Goal: Communication & Community: Answer question/provide support

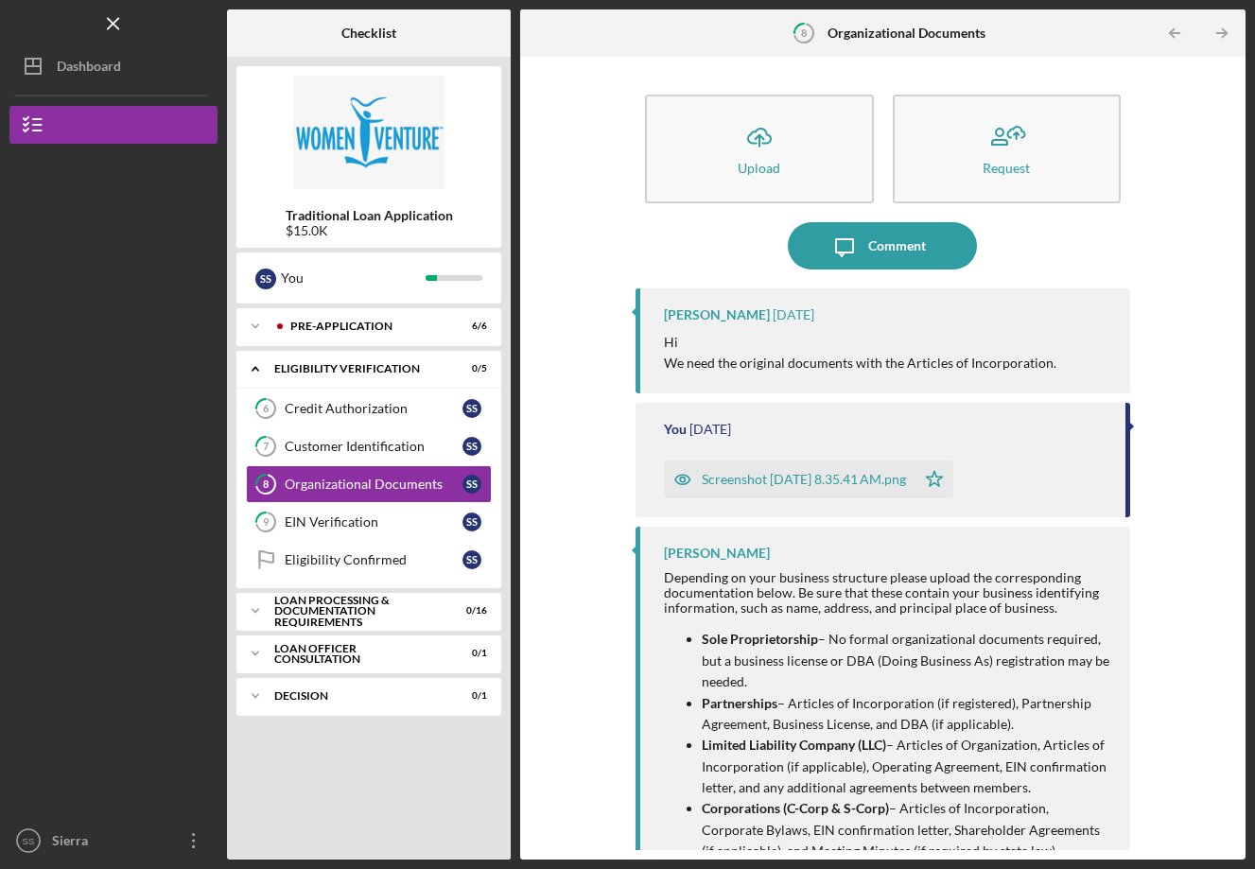
click at [831, 387] on div "[PERSON_NAME] [DATE] Hi We need the original documents with the Articles of Inc…" at bounding box center [882, 340] width 495 height 105
click at [858, 334] on p "Hi" at bounding box center [860, 342] width 392 height 21
click at [889, 239] on div "Comment" at bounding box center [897, 245] width 58 height 47
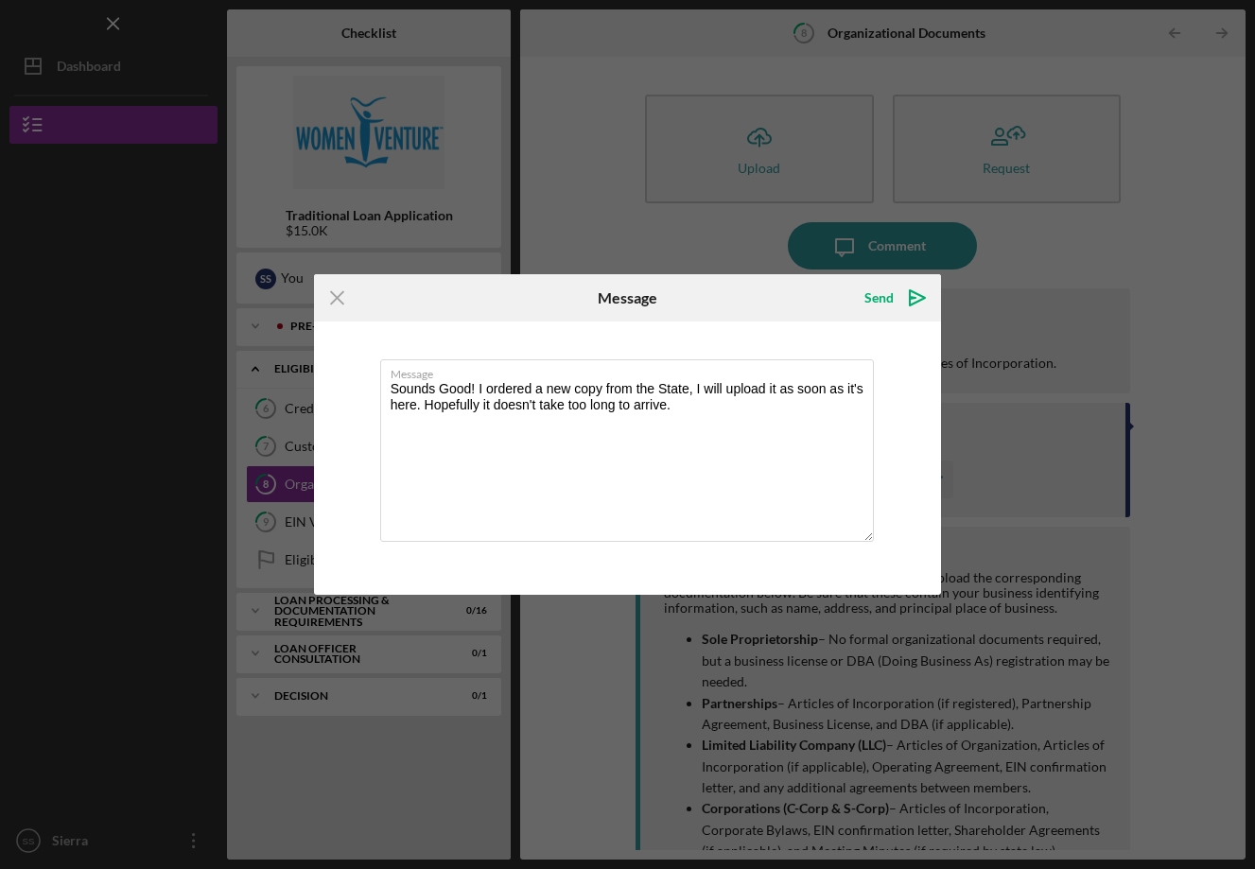
type textarea "Sounds Good! I ordered a new copy from the State, I will upload it as soon as i…"
click at [877, 299] on div "Send" at bounding box center [878, 298] width 29 height 38
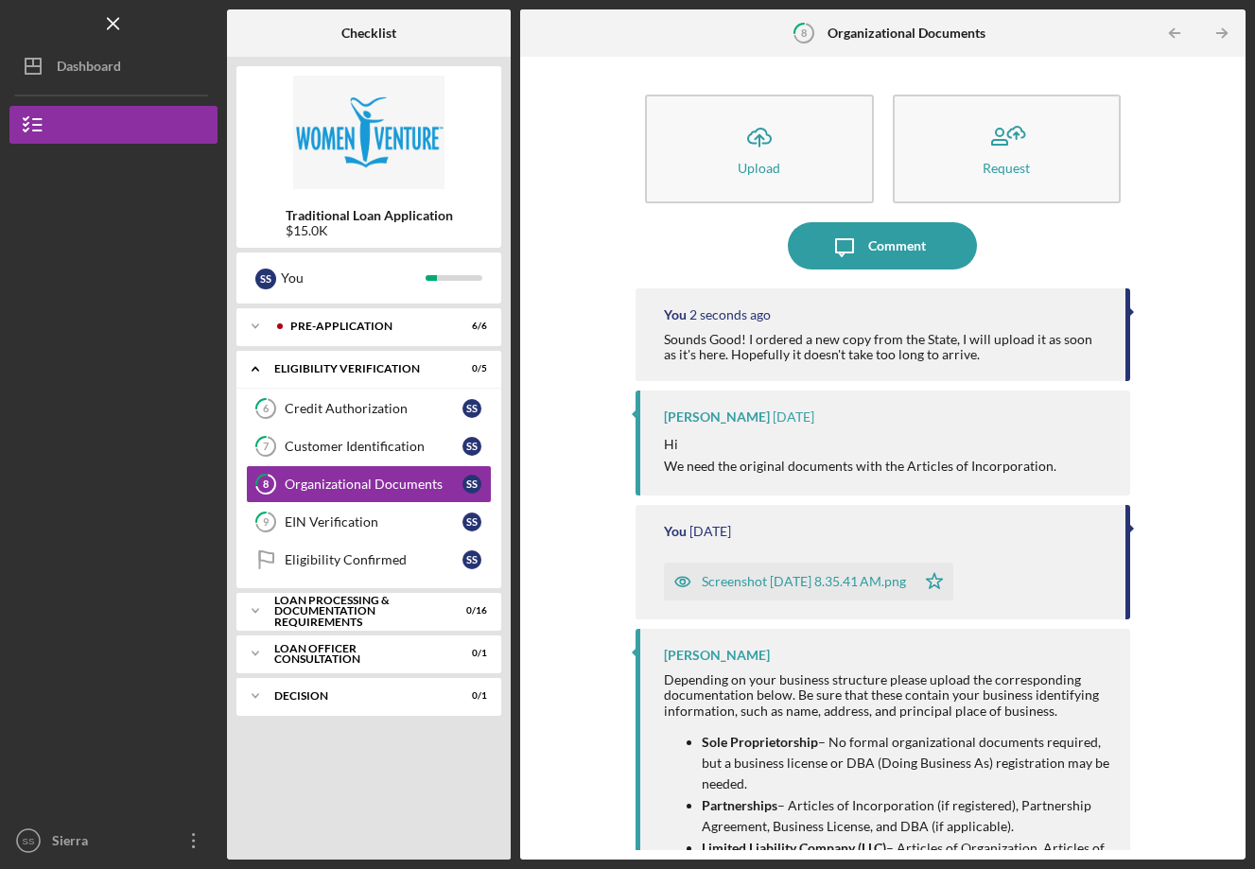
click at [316, 445] on div "Customer Identification" at bounding box center [374, 446] width 178 height 15
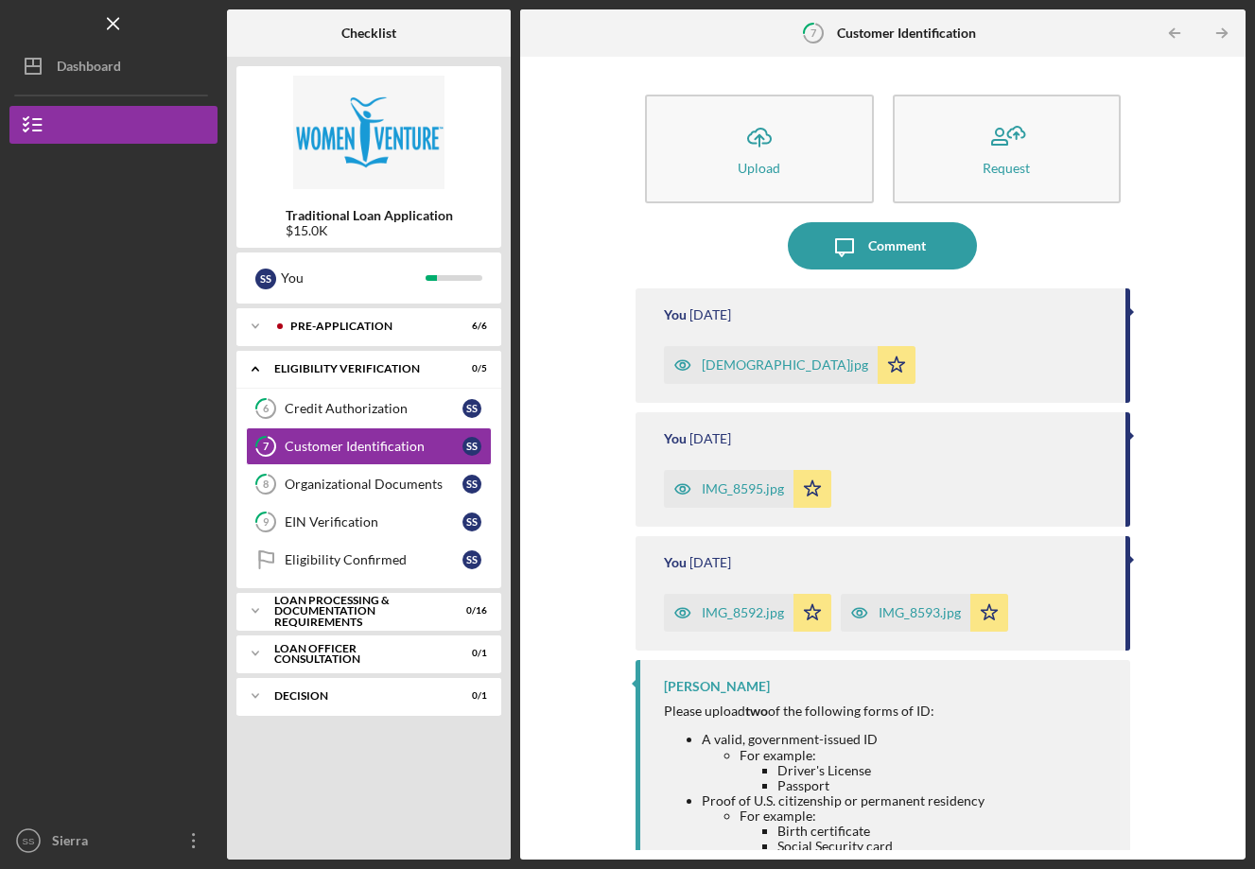
click at [361, 481] on div "Organizational Documents" at bounding box center [374, 484] width 178 height 15
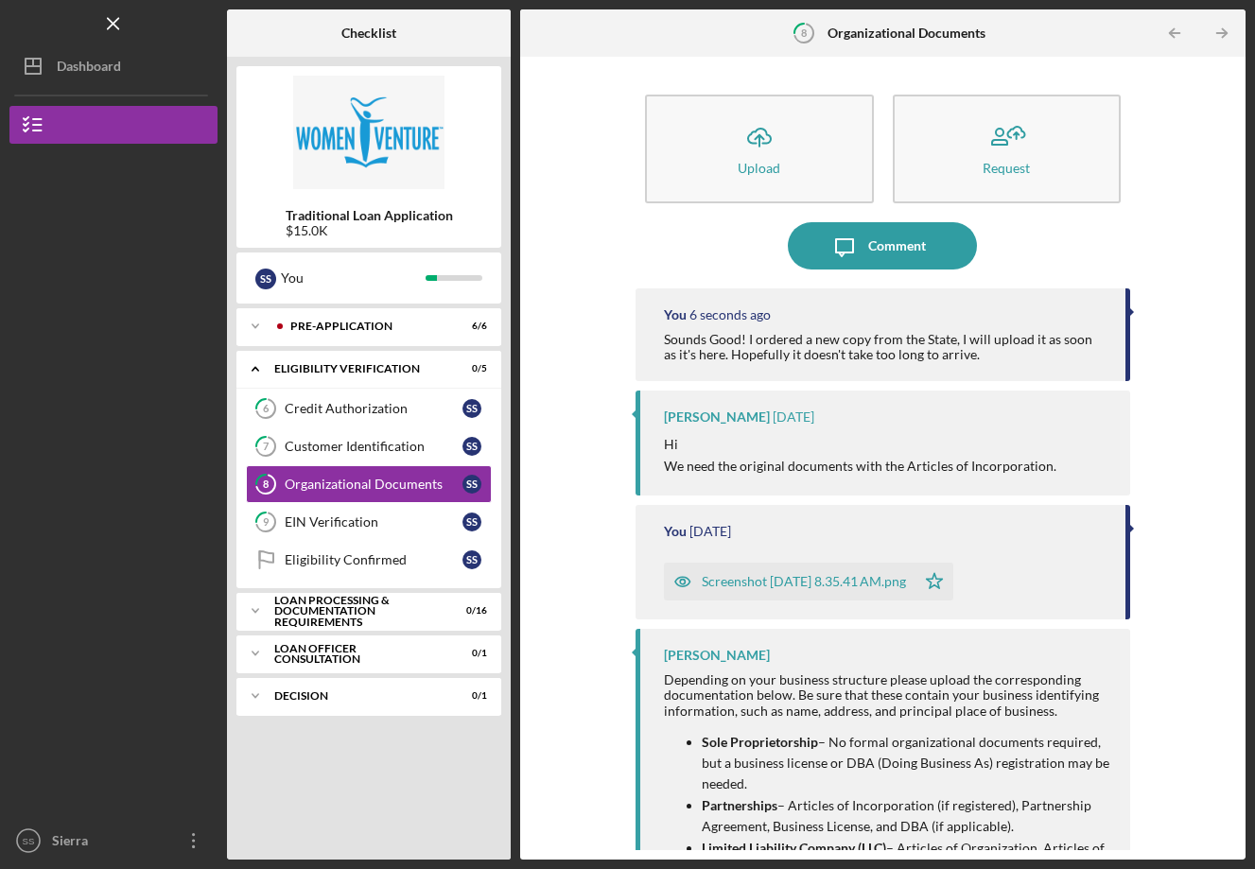
click at [349, 528] on div "EIN Verification" at bounding box center [374, 521] width 178 height 15
